Goal: Check status

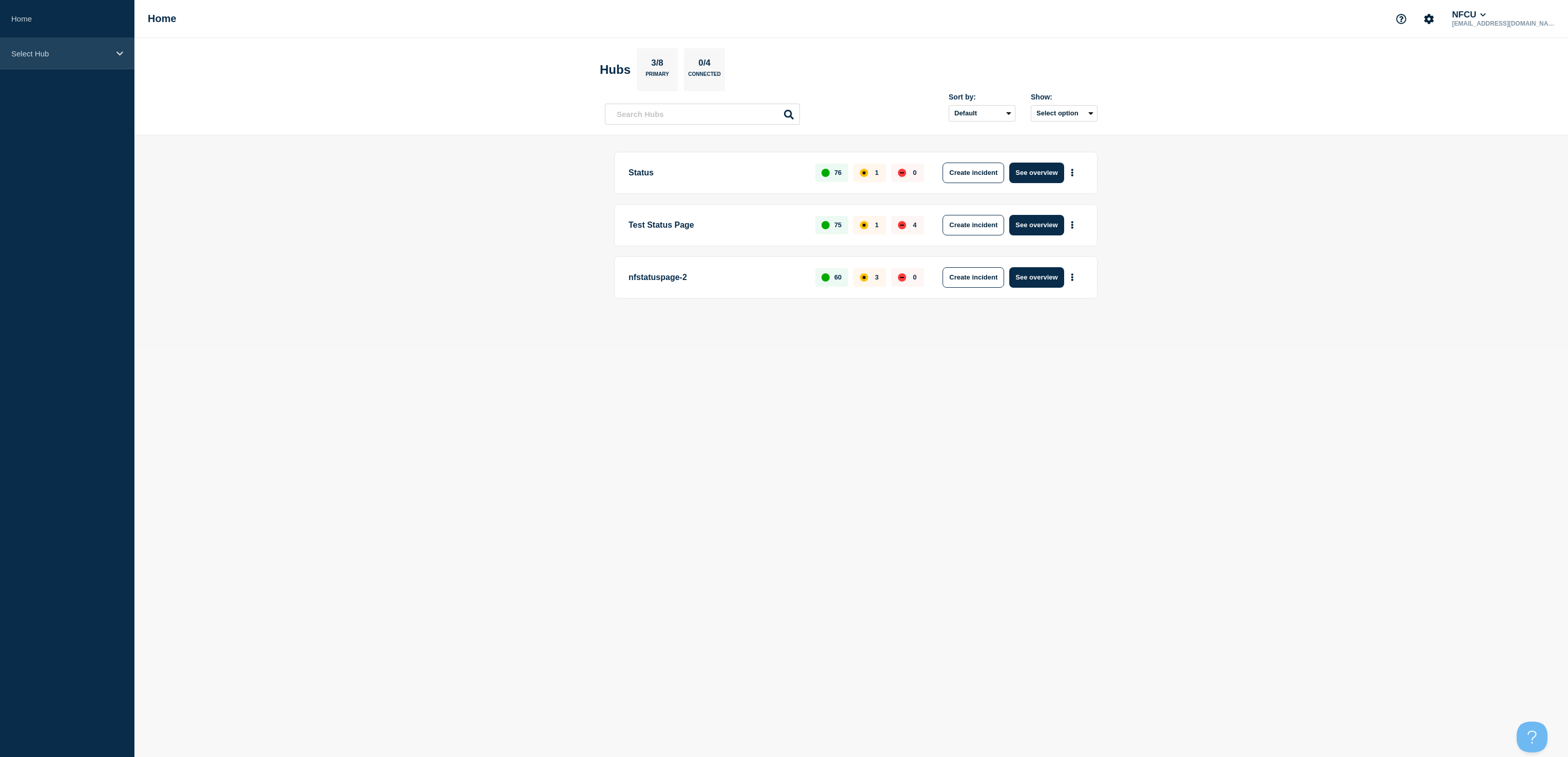
click at [73, 63] on div "Select Hub" at bounding box center [67, 53] width 135 height 31
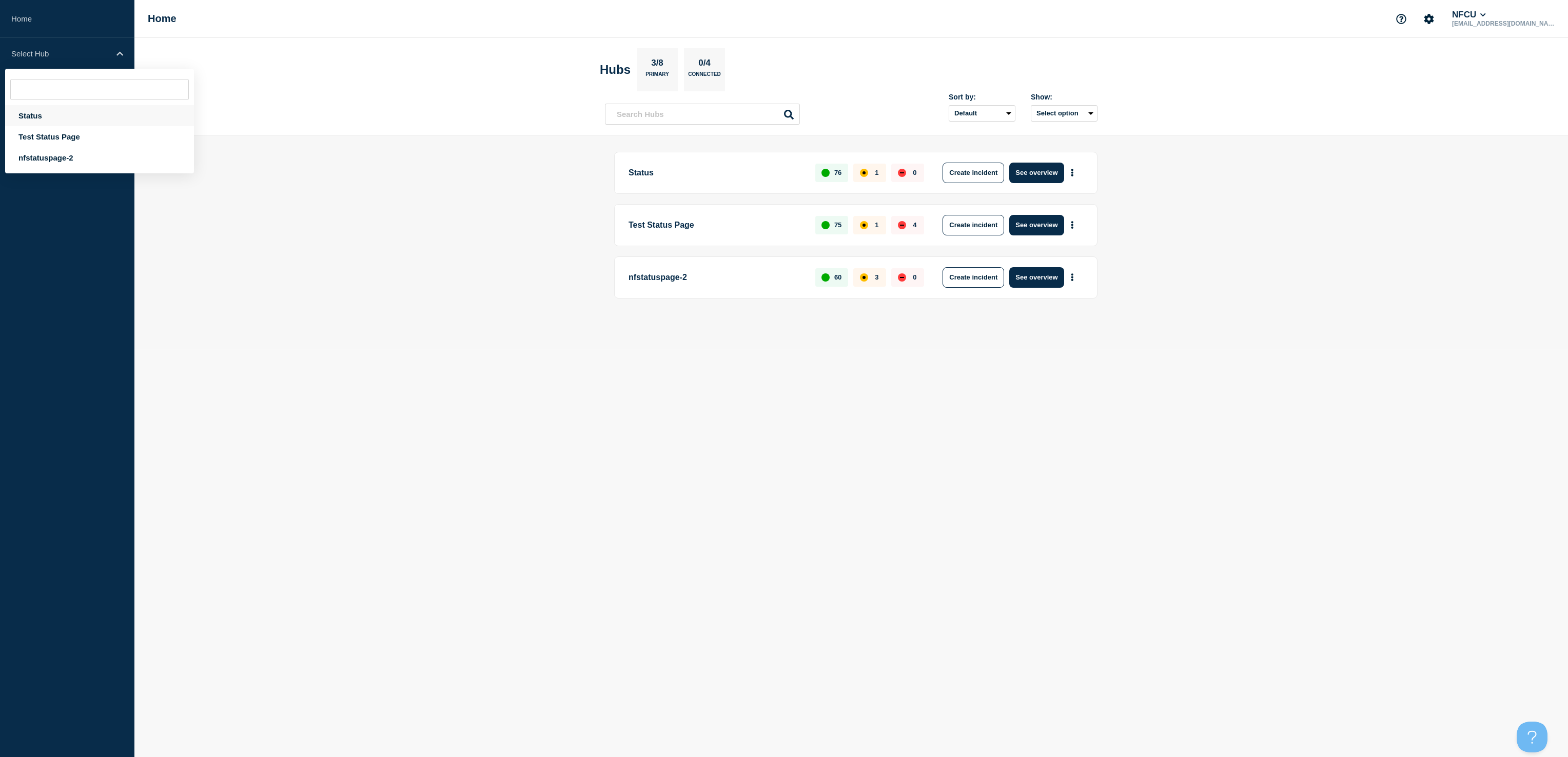
click at [46, 113] on div "Status" at bounding box center [99, 116] width 189 height 21
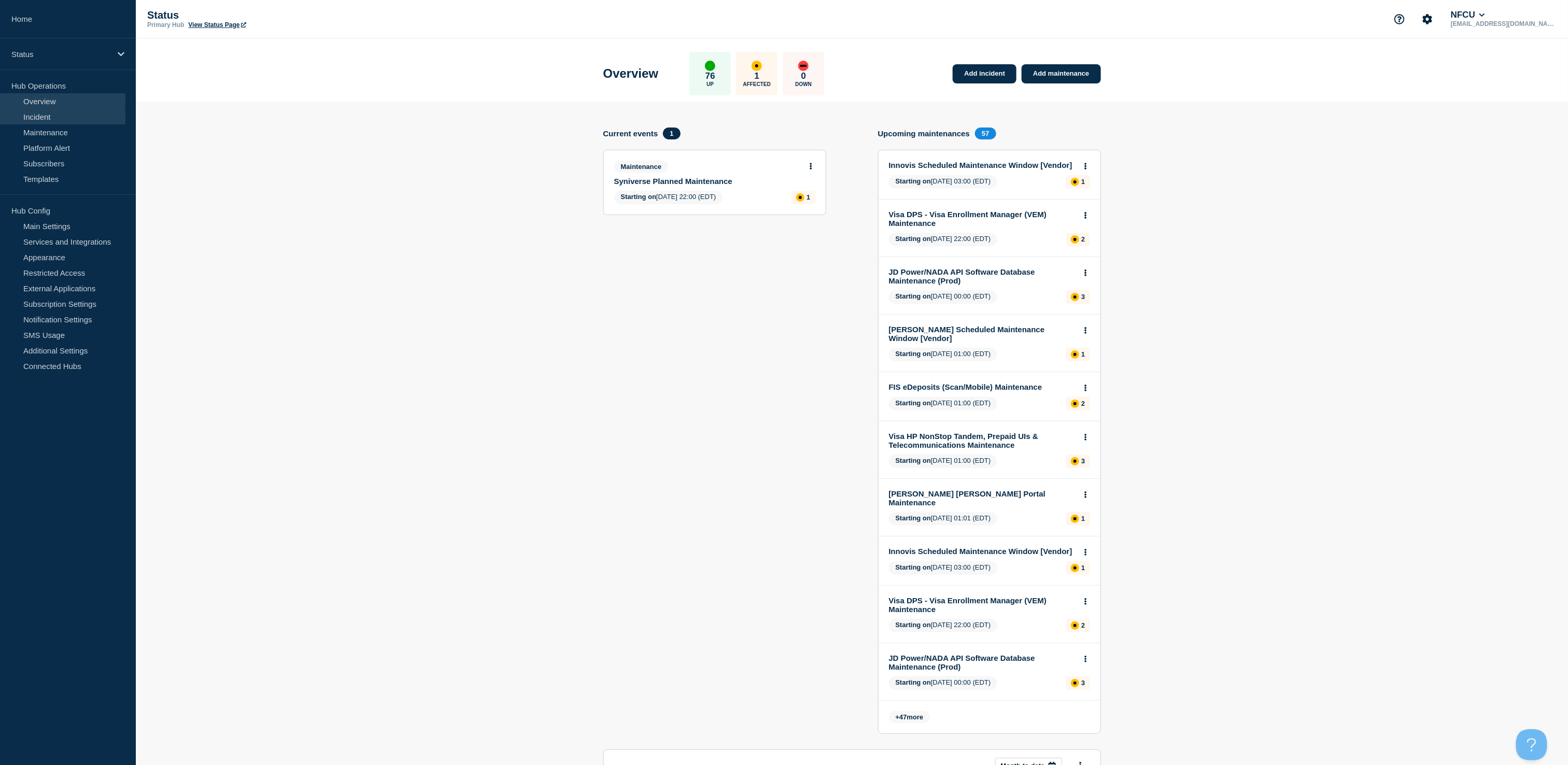
click at [46, 114] on link "Incident" at bounding box center [63, 116] width 125 height 15
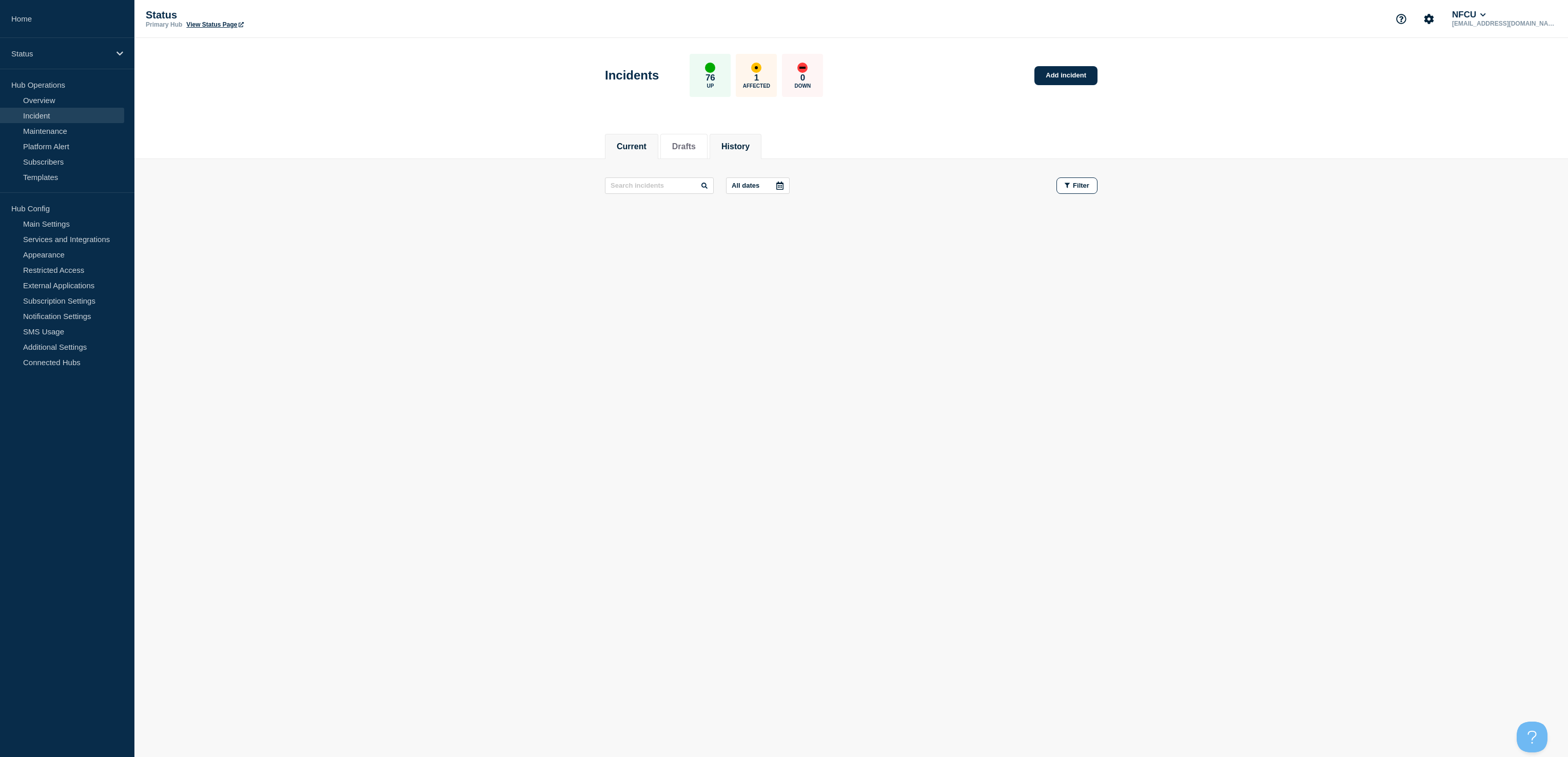
click at [735, 150] on button "History" at bounding box center [735, 146] width 28 height 9
